Goal: Transaction & Acquisition: Book appointment/travel/reservation

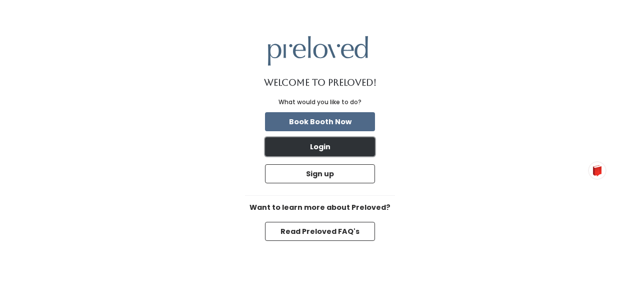
click at [322, 152] on button "Login" at bounding box center [320, 146] width 110 height 19
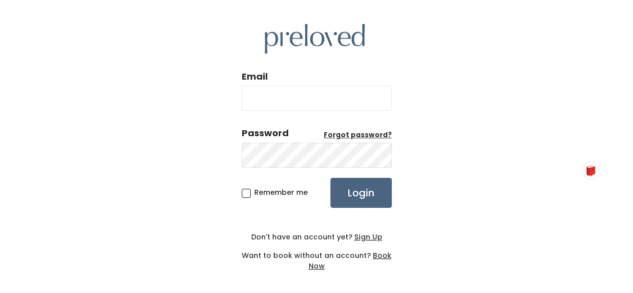
type input "[EMAIL_ADDRESS][DOMAIN_NAME]"
click at [342, 181] on input "Login" at bounding box center [361, 193] width 62 height 30
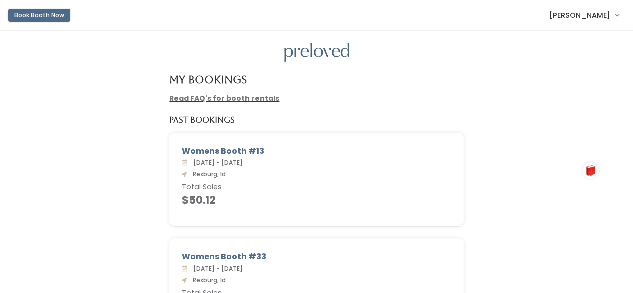
click at [63, 19] on button "Book Booth Now" at bounding box center [39, 15] width 62 height 13
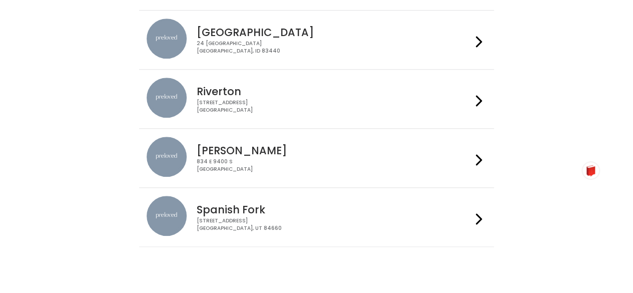
scroll to position [404, 0]
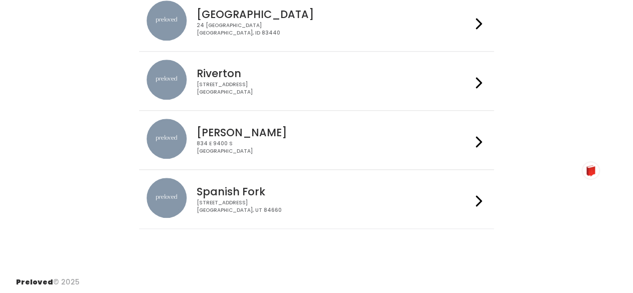
click at [471, 140] on div "834 E 9400 S Sandy, UT 84049" at bounding box center [334, 147] width 275 height 15
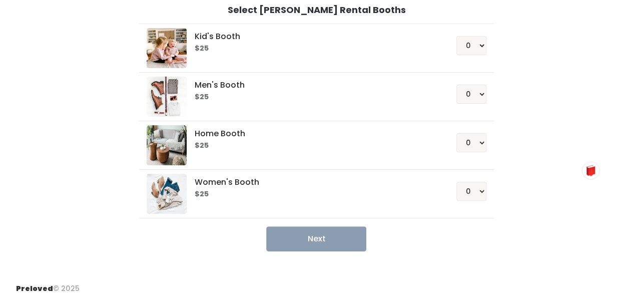
scroll to position [83, 0]
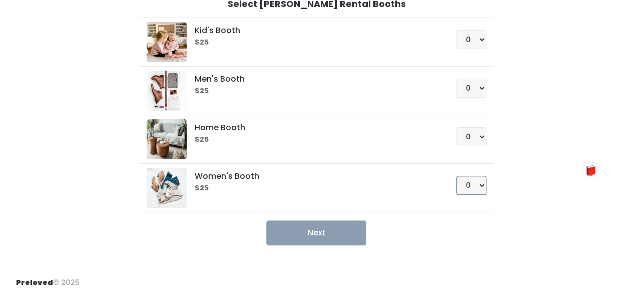
click at [468, 182] on select "0 1 2 3 4" at bounding box center [471, 185] width 30 height 19
select select "1"
click at [457, 176] on select "0 1 2 3 4" at bounding box center [471, 185] width 30 height 19
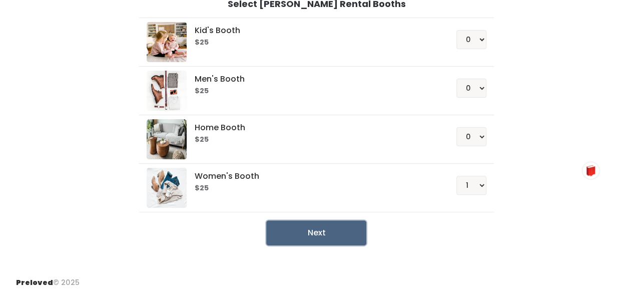
click at [340, 224] on button "Next" at bounding box center [316, 232] width 100 height 25
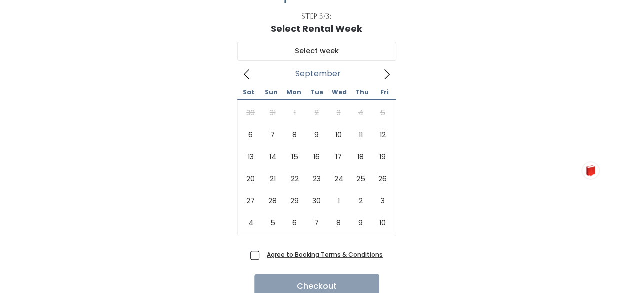
scroll to position [59, 0]
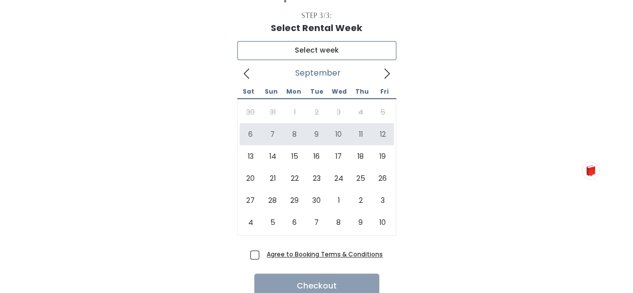
type input "[DATE] to [DATE]"
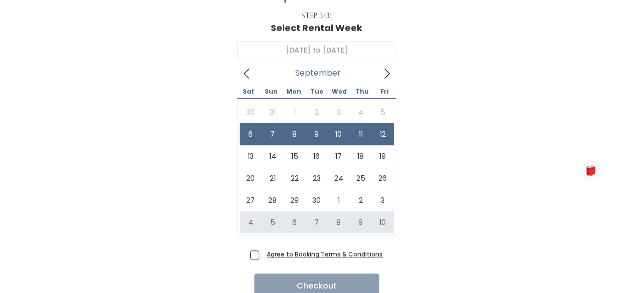
click at [263, 256] on span "Agree to Booking Terms & Conditions" at bounding box center [323, 254] width 120 height 10
click at [263, 255] on input "Agree to Booking Terms & Conditions" at bounding box center [266, 252] width 7 height 7
checkbox input "true"
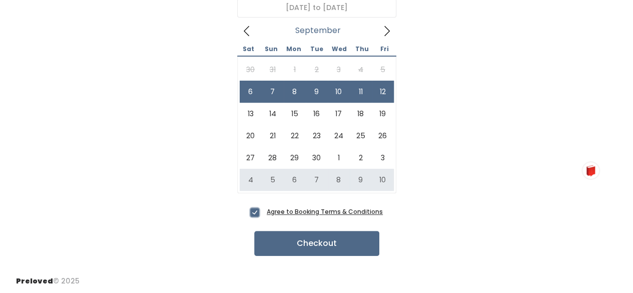
scroll to position [102, 0]
click at [328, 236] on button "Checkout" at bounding box center [316, 242] width 125 height 25
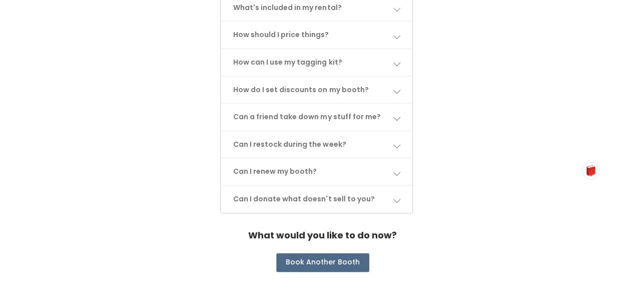
scroll to position [576, 0]
click at [399, 32] on span at bounding box center [396, 34] width 7 height 7
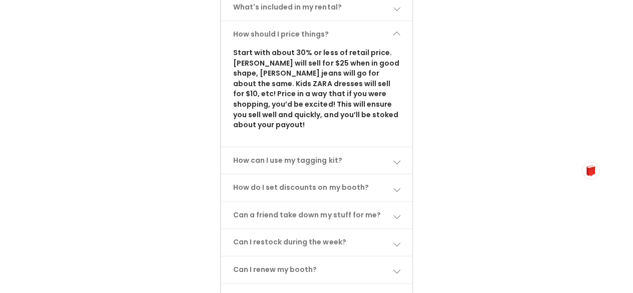
click at [399, 32] on span at bounding box center [396, 34] width 7 height 7
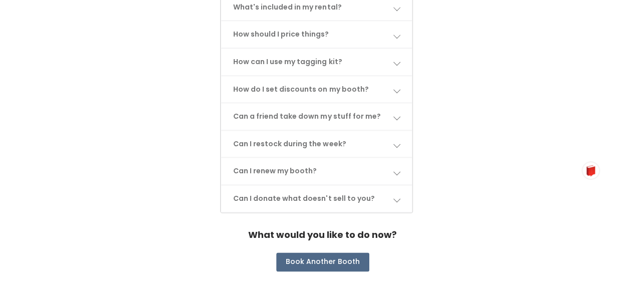
click at [402, 85] on link "How do I set discounts on my booth?" at bounding box center [316, 89] width 190 height 27
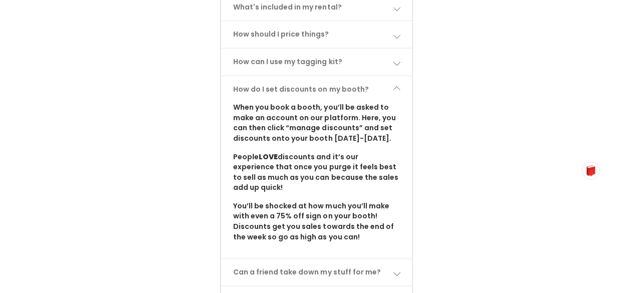
click at [402, 83] on link "How do I set discounts on my booth?" at bounding box center [316, 89] width 190 height 27
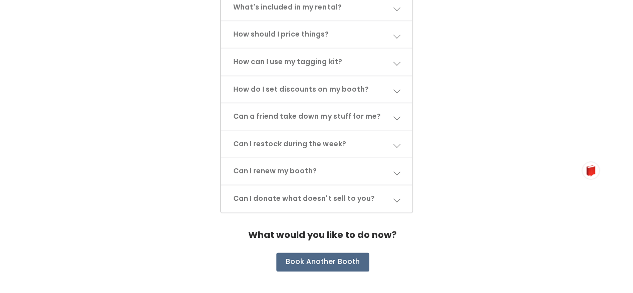
click at [399, 107] on link "Can a friend take down my stuff for me?" at bounding box center [316, 116] width 190 height 27
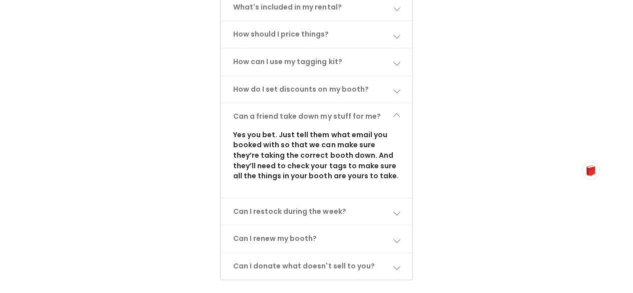
click at [399, 107] on link "Can a friend take down my stuff for me?" at bounding box center [316, 116] width 190 height 27
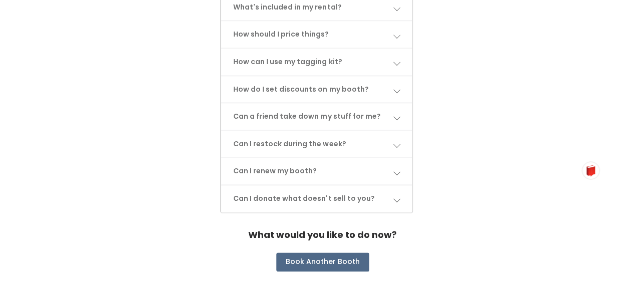
click at [390, 132] on link "Can I restock during the week?" at bounding box center [316, 144] width 190 height 27
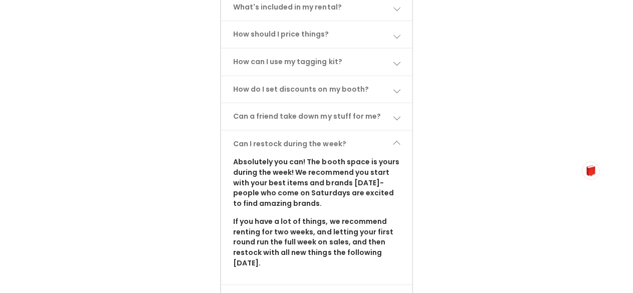
click at [390, 132] on link "Can I restock during the week?" at bounding box center [316, 144] width 190 height 27
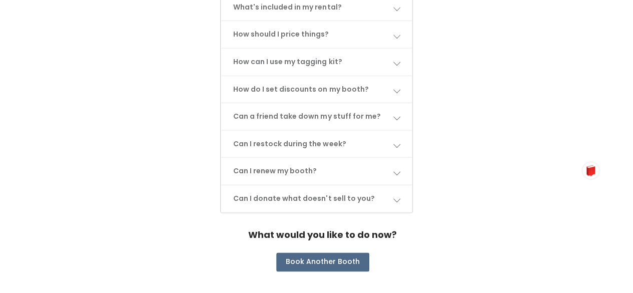
click at [397, 185] on link "Can I donate what doesn't sell to you?" at bounding box center [316, 198] width 190 height 27
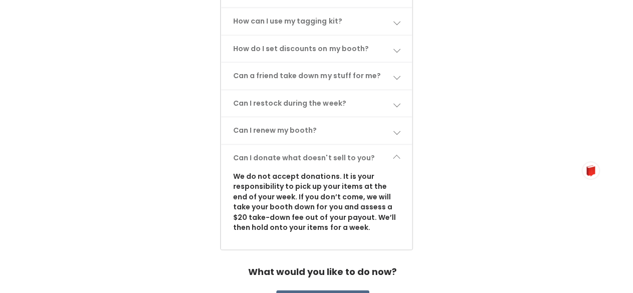
scroll to position [620, 0]
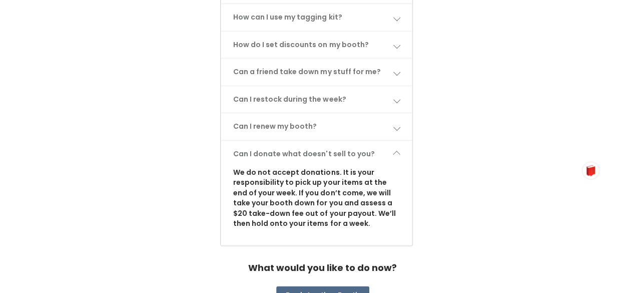
click at [403, 152] on link "Can I donate what doesn't sell to you?" at bounding box center [316, 154] width 190 height 27
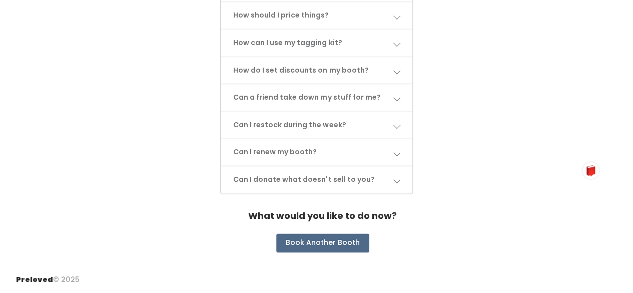
scroll to position [589, 0]
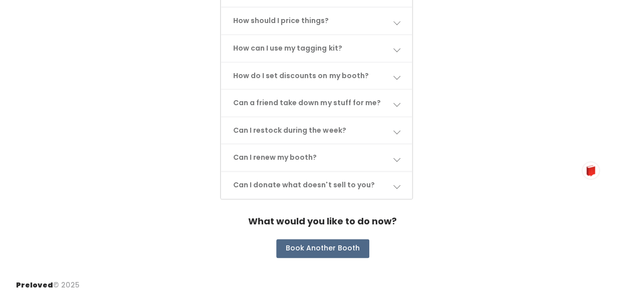
click at [403, 152] on link "Can I renew my booth?" at bounding box center [316, 157] width 190 height 27
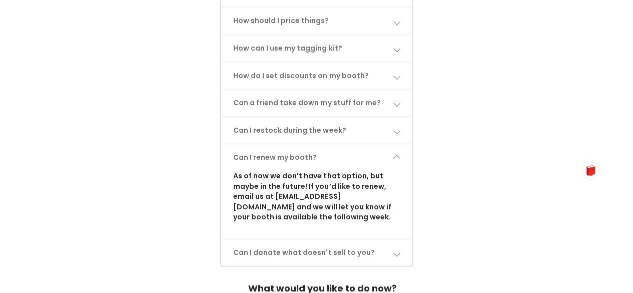
click at [403, 152] on link "Can I renew my booth?" at bounding box center [316, 157] width 190 height 27
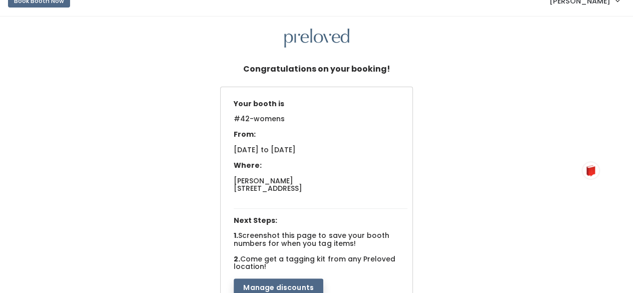
scroll to position [0, 0]
